Goal: Share content: Share content

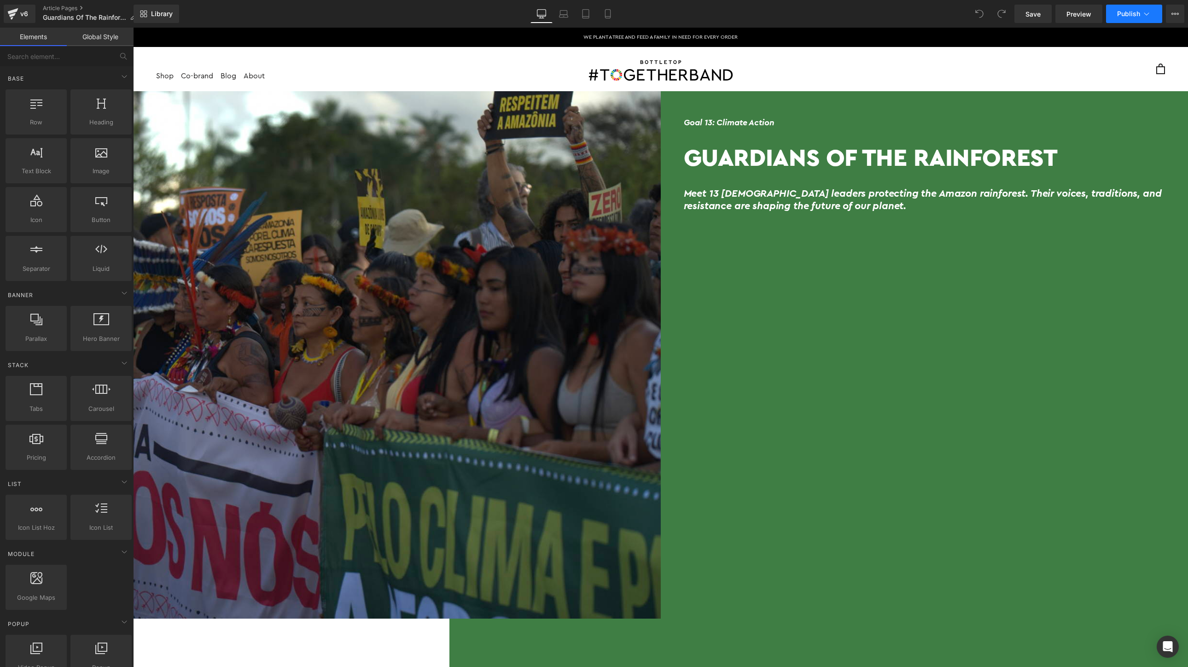
click at [1141, 11] on button "Publish" at bounding box center [1134, 14] width 56 height 18
click at [1174, 18] on button "View Live Page View with current Template Save Template to Library Schedule Pub…" at bounding box center [1175, 14] width 18 height 18
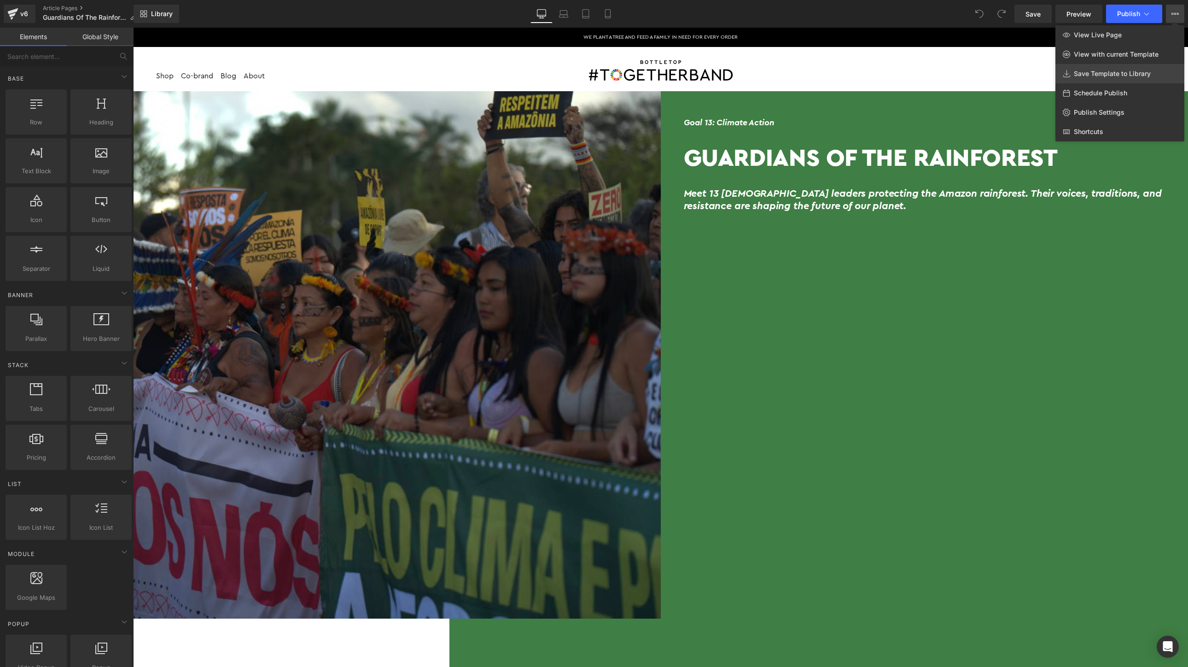
click at [1124, 74] on span "Save Template to Library" at bounding box center [1112, 74] width 77 height 8
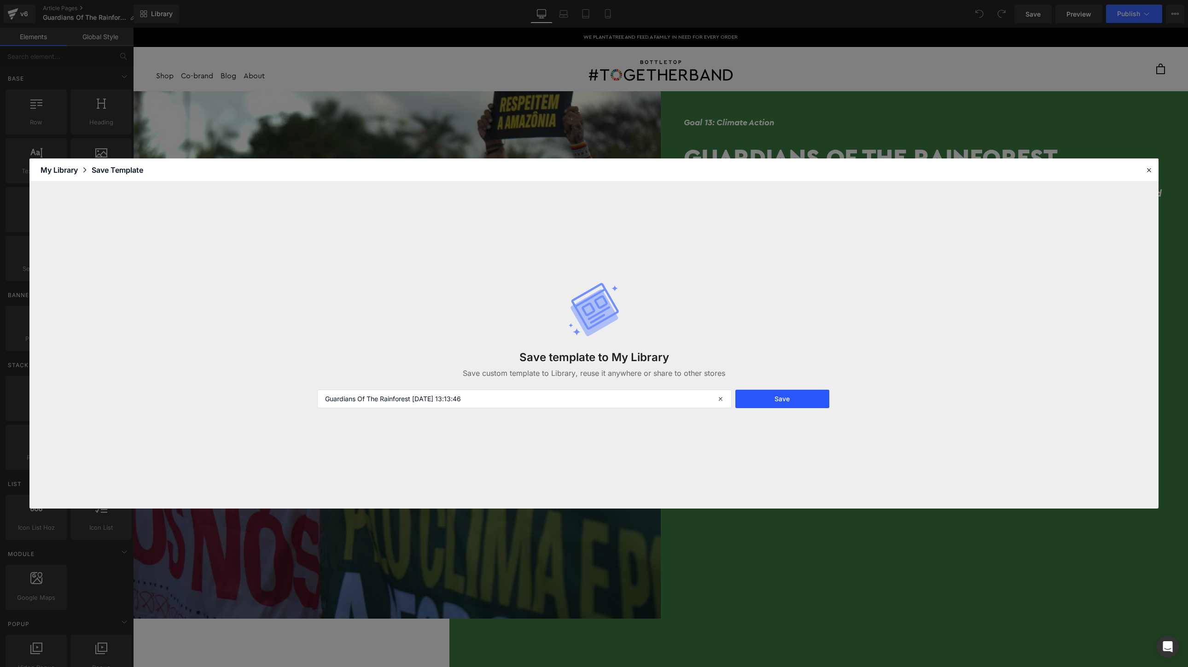
click at [790, 398] on button "Save" at bounding box center [782, 398] width 94 height 18
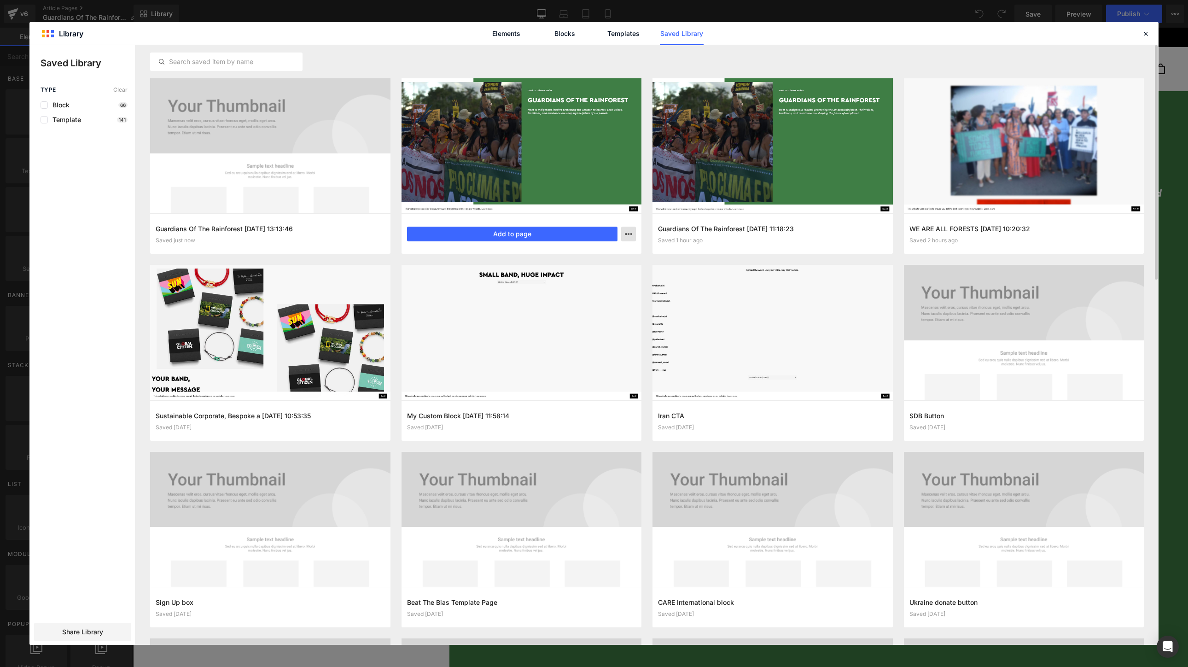
click at [627, 235] on icon "button" at bounding box center [628, 233] width 7 height 7
click at [572, 146] on div at bounding box center [593, 344] width 1129 height 599
click at [87, 633] on span "Share Library" at bounding box center [82, 631] width 41 height 9
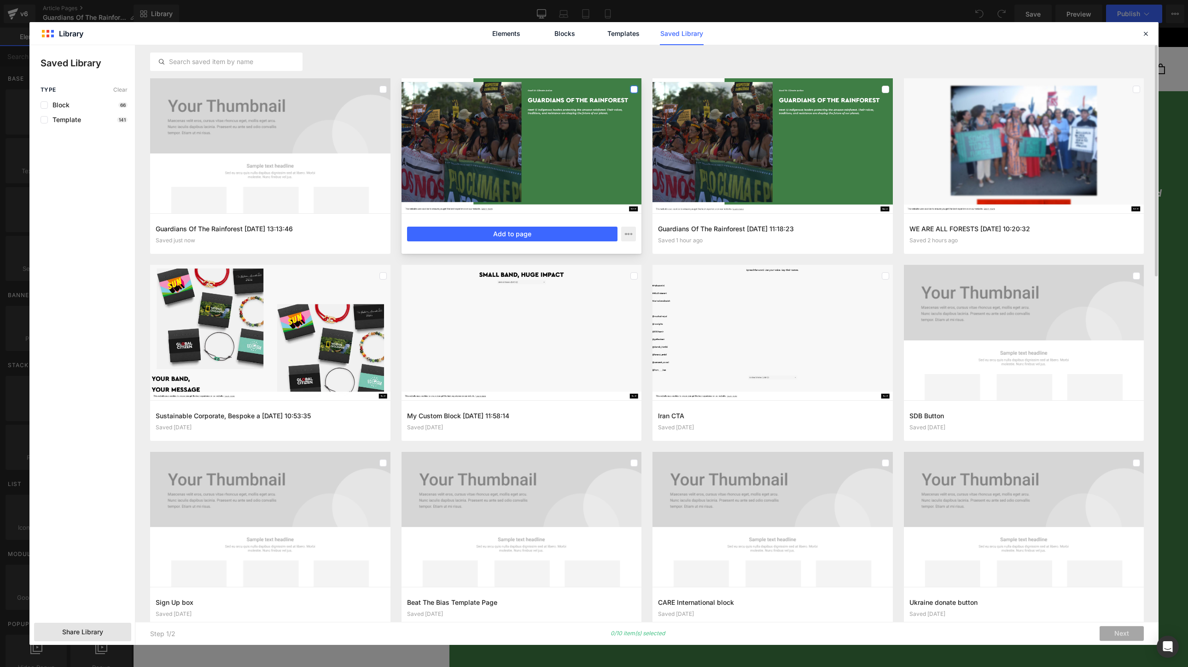
click at [631, 87] on label at bounding box center [633, 89] width 7 height 7
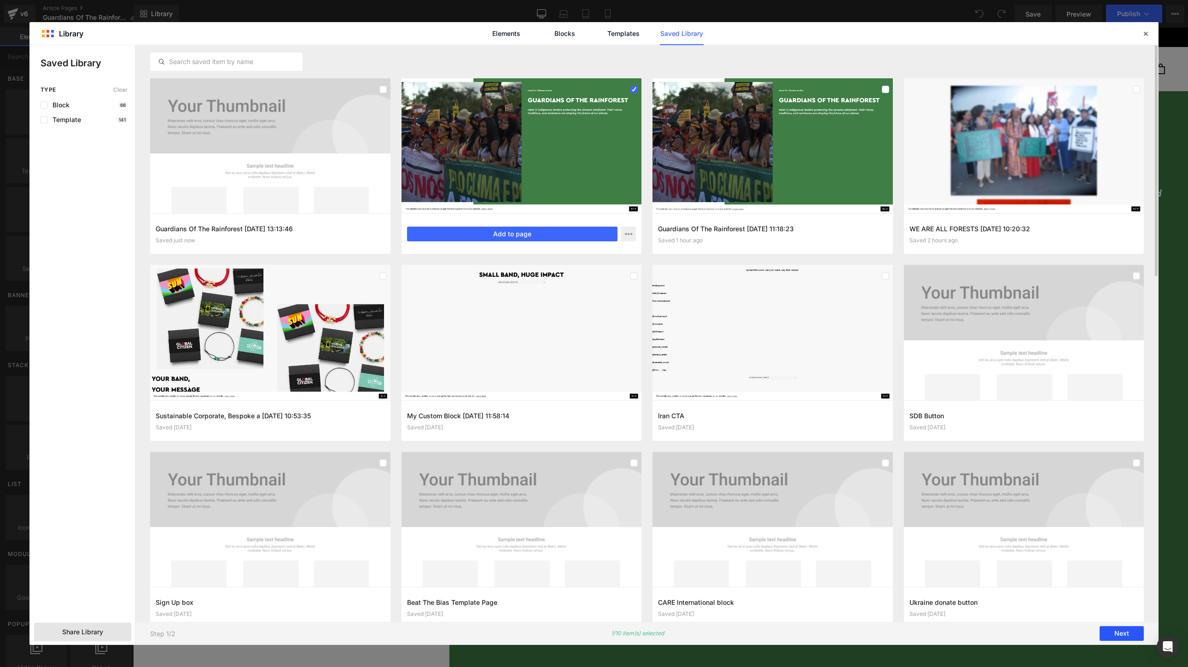
click at [1120, 631] on button "Next" at bounding box center [1121, 633] width 44 height 15
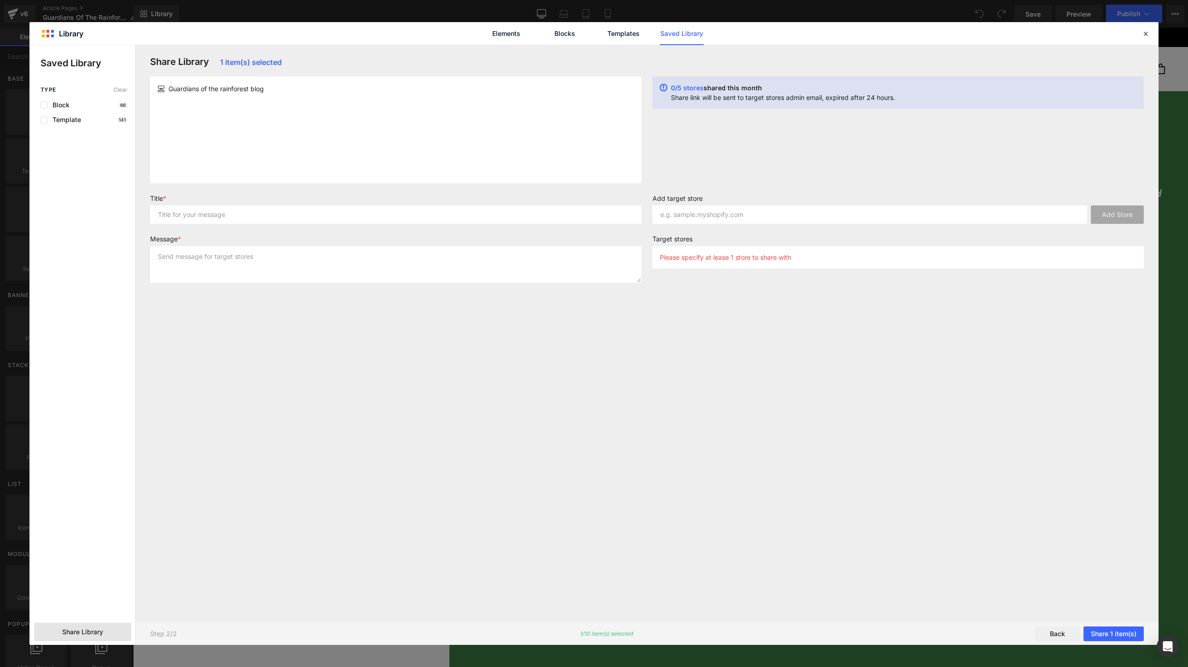
click at [401, 101] on div "Guardians of the rainforest blog" at bounding box center [395, 129] width 491 height 107
click at [399, 213] on input "text" at bounding box center [395, 214] width 491 height 18
type input "blog"
click at [246, 269] on textarea at bounding box center [395, 264] width 491 height 37
type textarea "share"
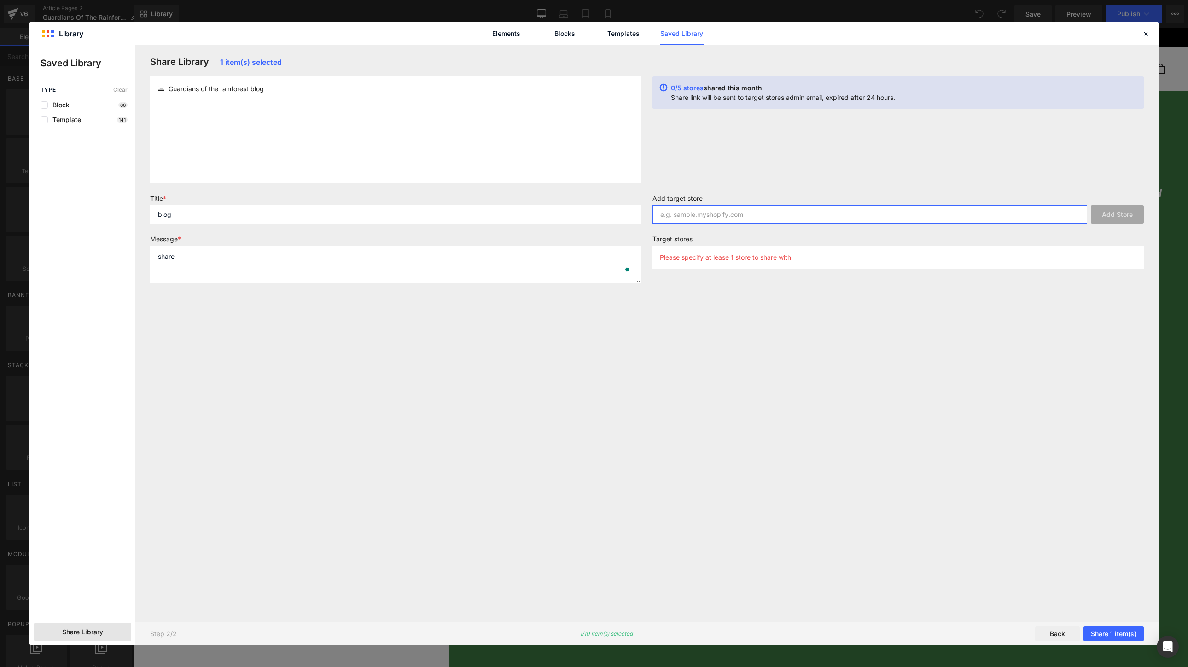
click at [754, 219] on input "text" at bounding box center [869, 214] width 435 height 18
type input "togetherband.com.br"
click at [1112, 636] on button "Share 1 item(s)" at bounding box center [1113, 633] width 60 height 15
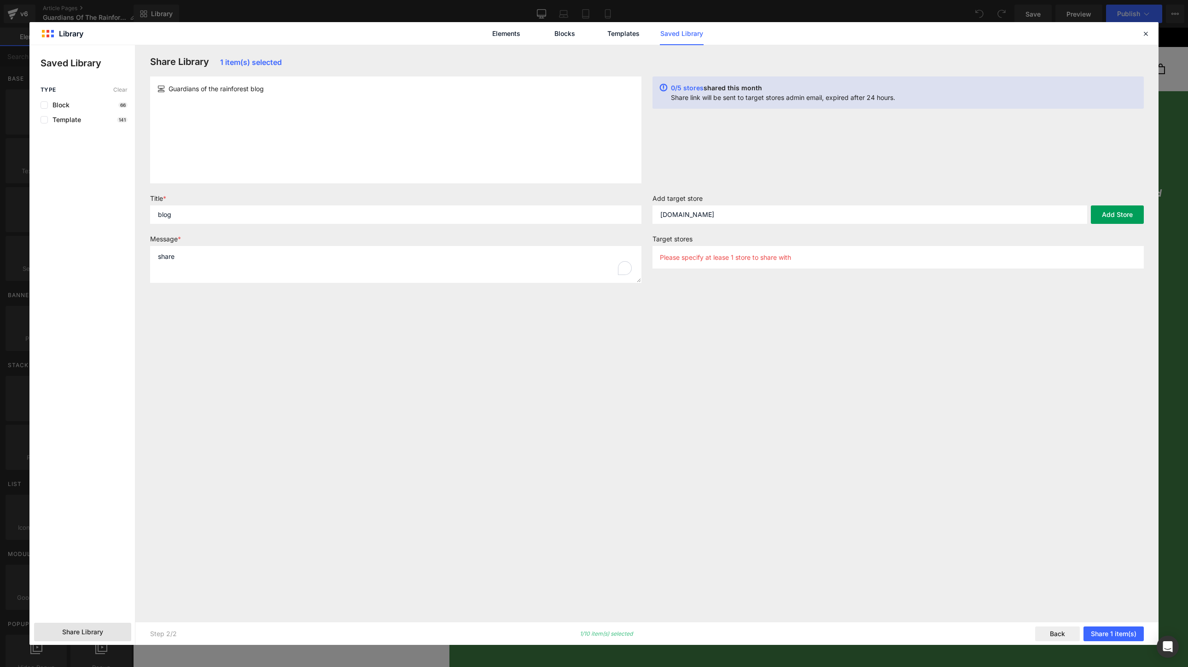
click at [1113, 214] on button "Add Store" at bounding box center [1117, 214] width 53 height 18
click at [1027, 397] on div "Share Library 1 item(s) selected Guardians of the rainforest blog 0/5 stores sh…" at bounding box center [647, 333] width 1004 height 554
click at [788, 219] on input "text" at bounding box center [869, 214] width 435 height 18
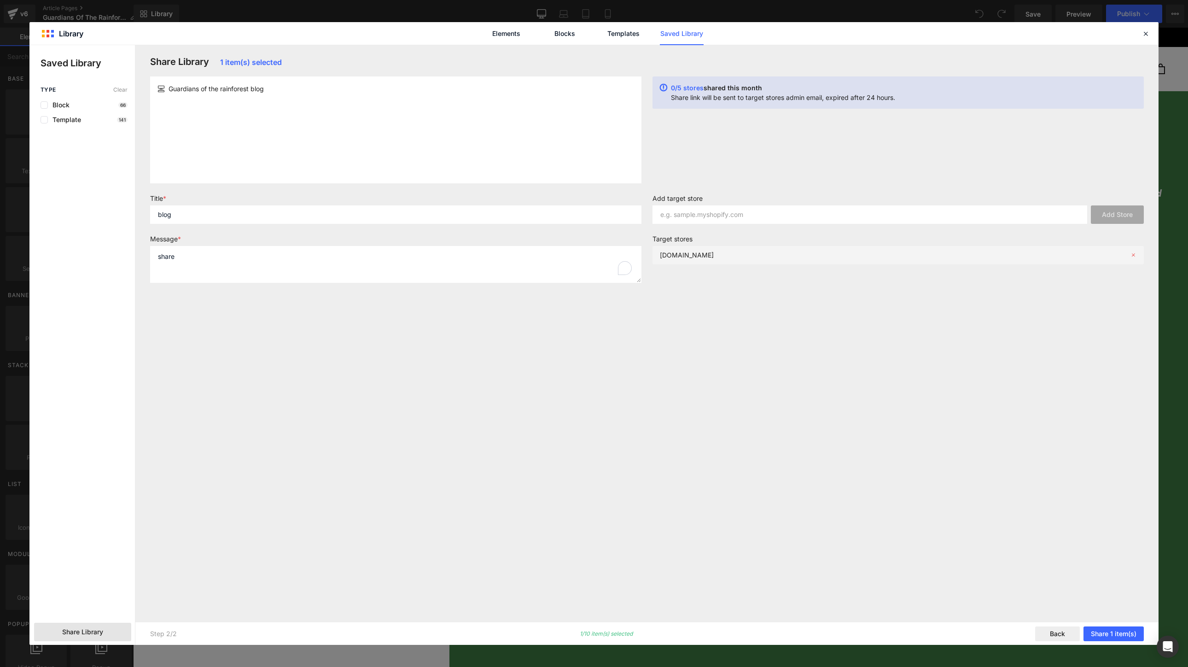
click at [1132, 254] on icon at bounding box center [1133, 255] width 6 height 6
click at [794, 215] on input "text" at bounding box center [869, 214] width 435 height 18
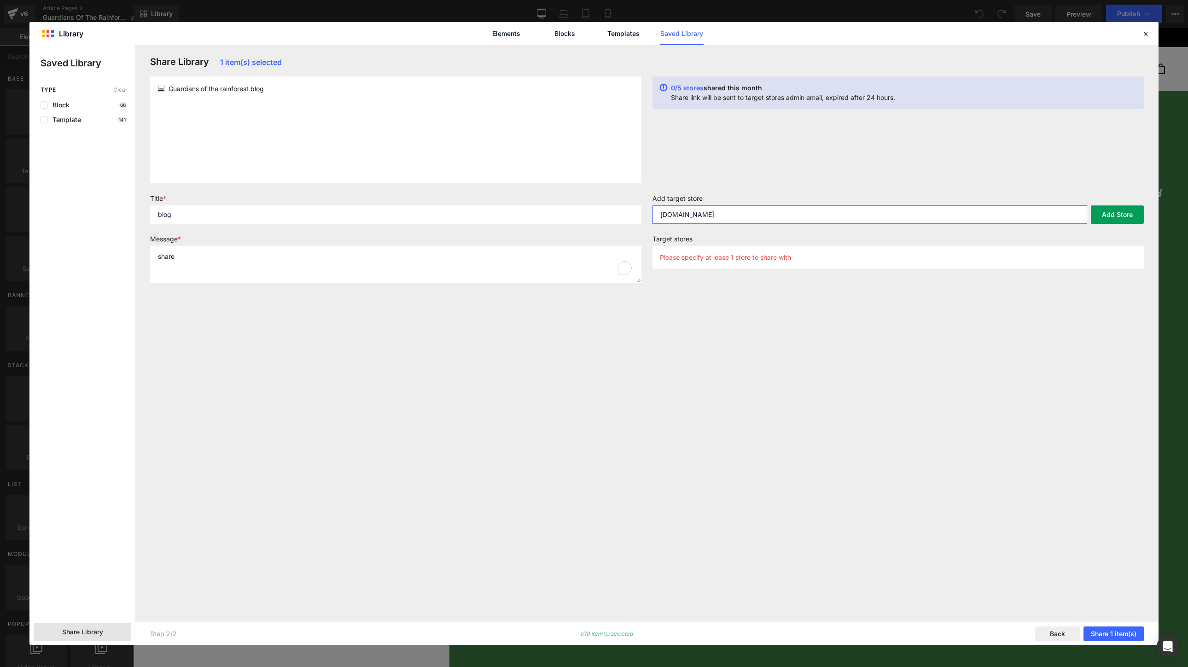
type input "bottletopbrazil.myshopify.com"
click at [1127, 210] on button "Add Store" at bounding box center [1117, 214] width 53 height 18
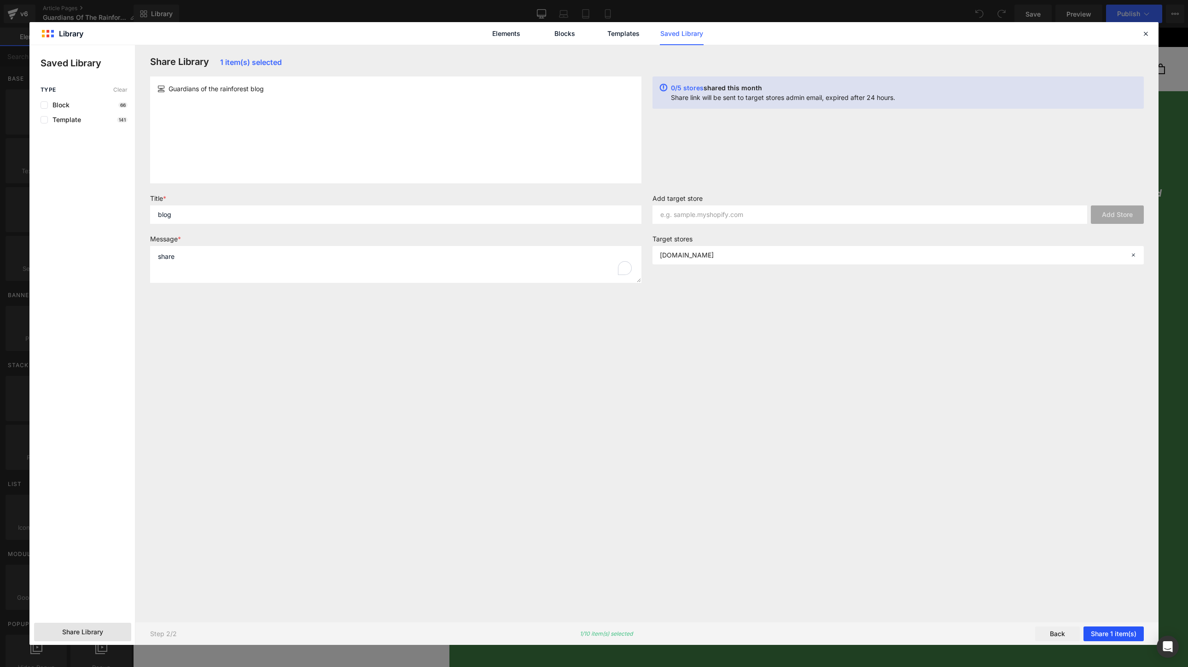
click at [1107, 630] on button "Share 1 item(s)" at bounding box center [1113, 633] width 60 height 15
